Goal: Book appointment/travel/reservation

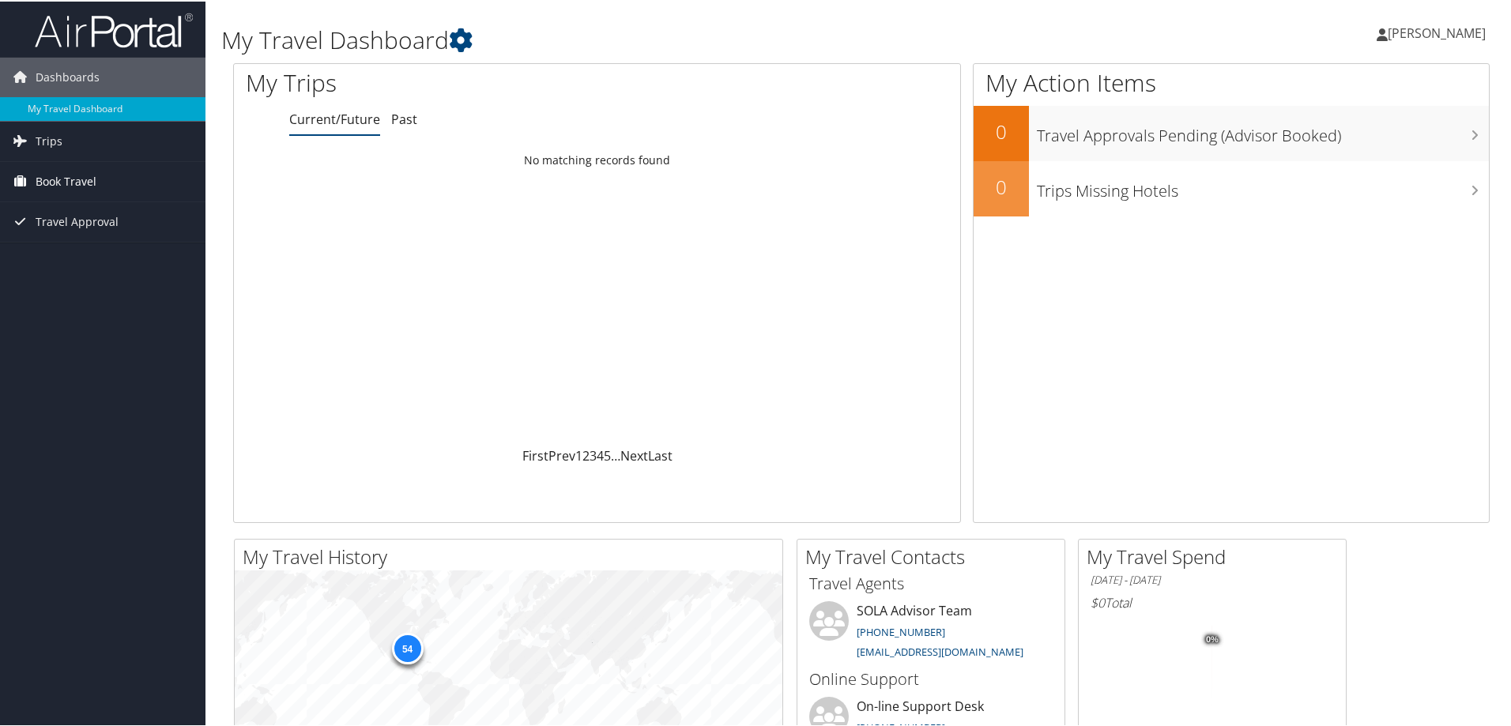
click at [58, 180] on span "Book Travel" at bounding box center [66, 180] width 61 height 40
click at [74, 235] on link "Book/Manage Online Trips" at bounding box center [102, 236] width 205 height 24
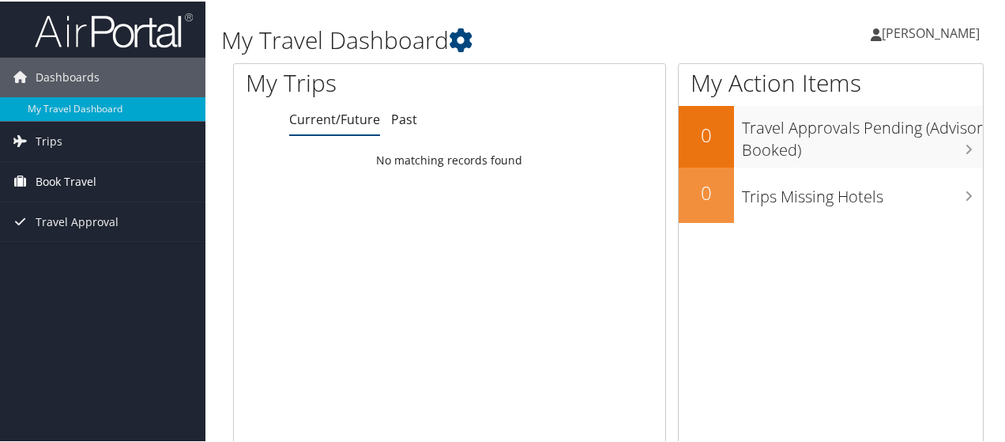
click at [71, 184] on span "Book Travel" at bounding box center [66, 180] width 61 height 40
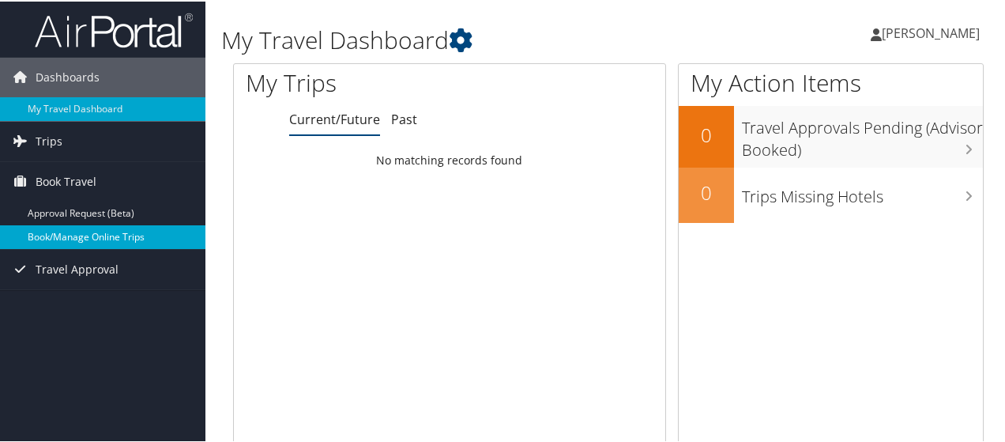
click at [81, 233] on link "Book/Manage Online Trips" at bounding box center [102, 236] width 205 height 24
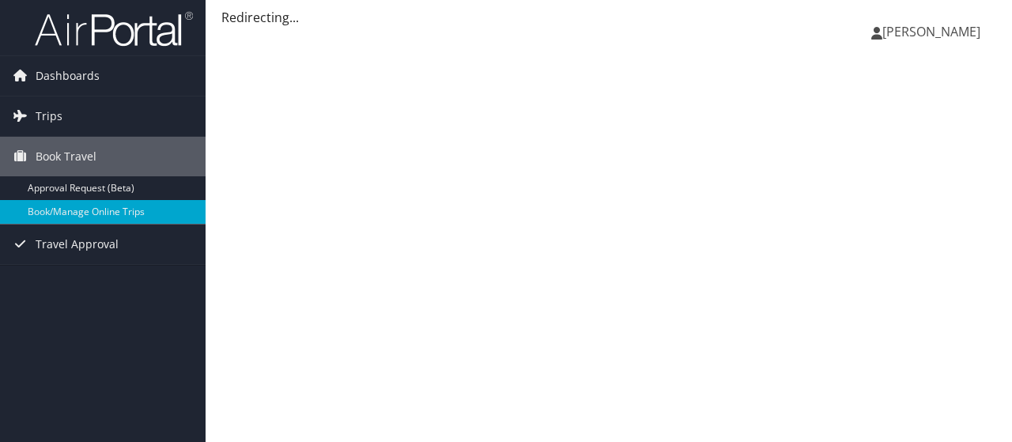
click at [612, 336] on div "[PERSON_NAME] [PERSON_NAME] My Settings Travel Agency Contacts View Travel Prof…" at bounding box center [608, 221] width 806 height 442
